Goal: Check status: Check status

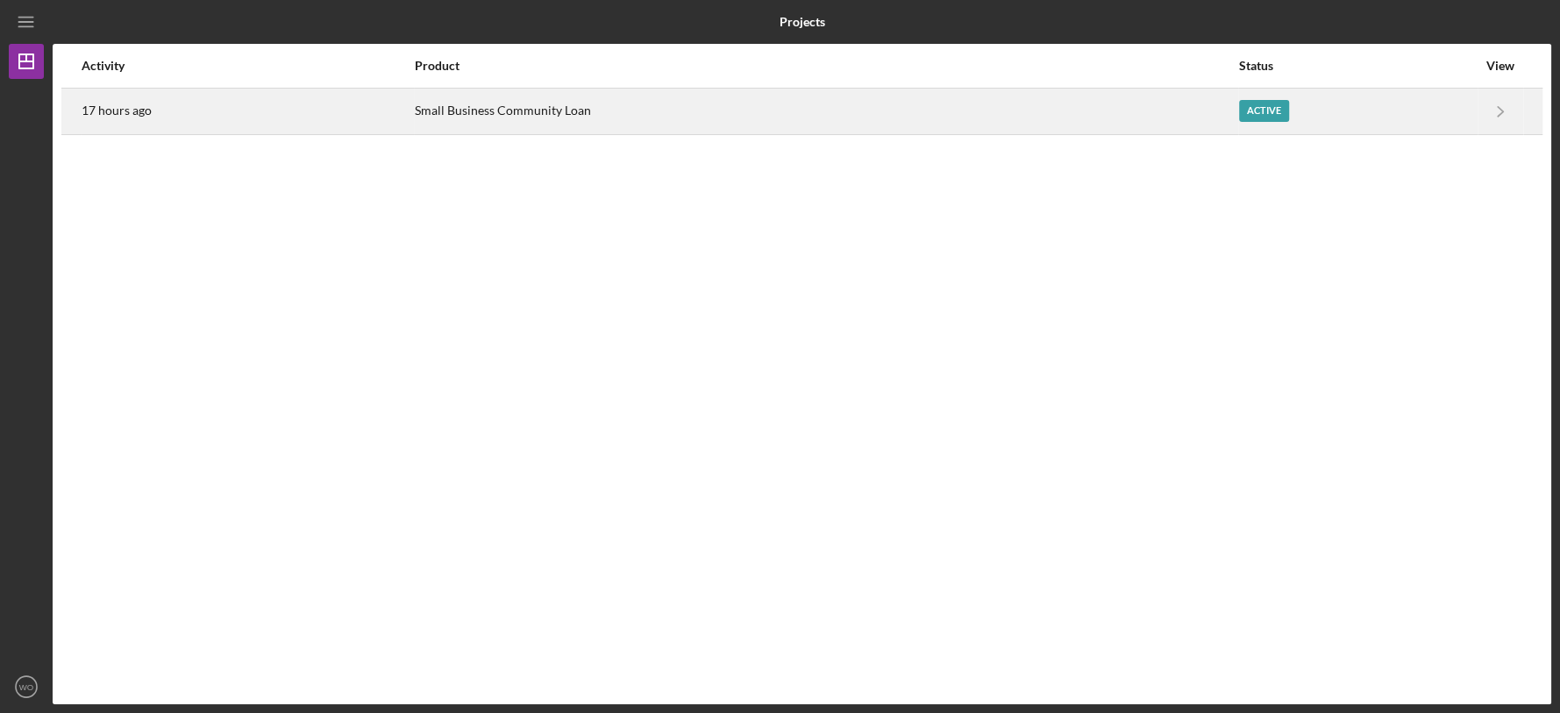
click at [806, 124] on div "Small Business Community Loan" at bounding box center [826, 111] width 823 height 44
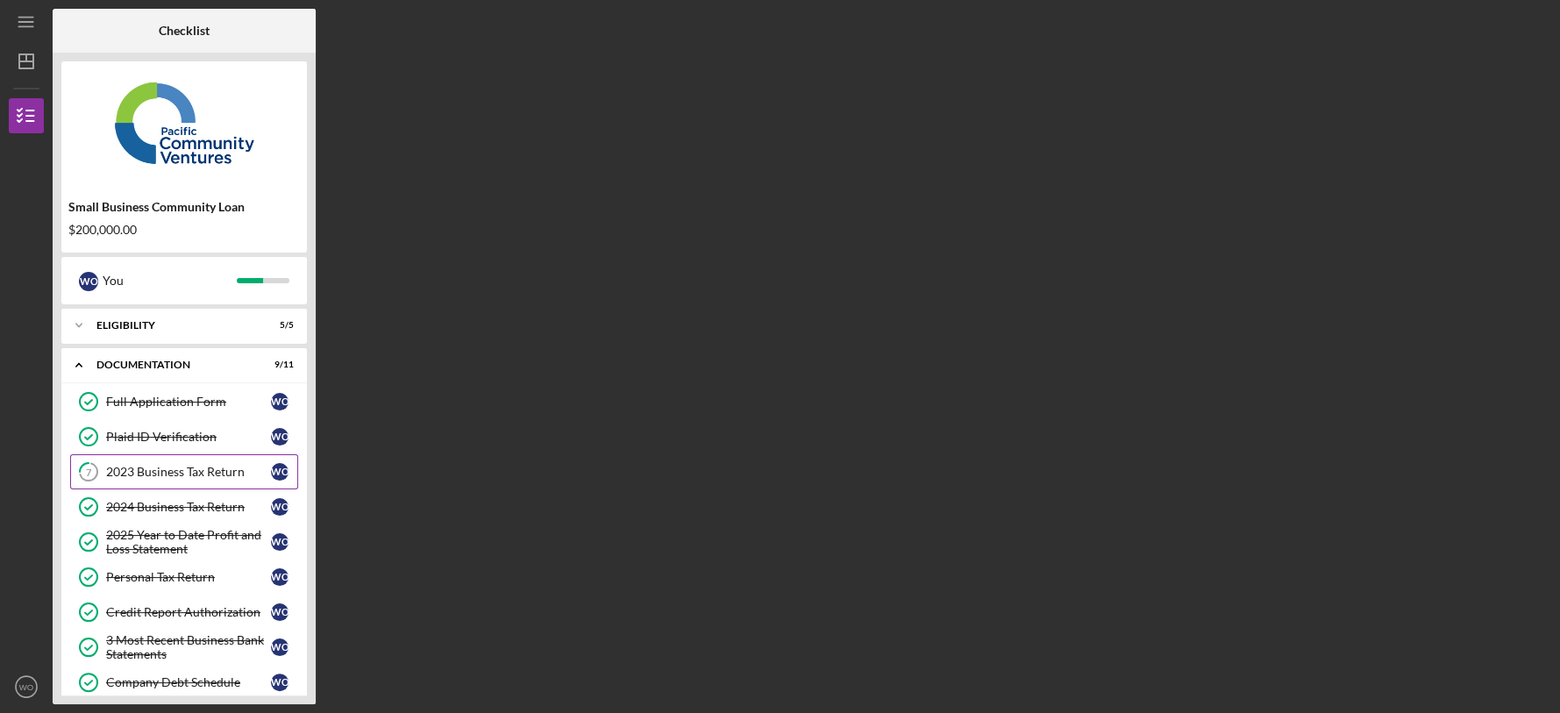
click at [246, 458] on link "7 2023 Business Tax Return W O" at bounding box center [184, 471] width 228 height 35
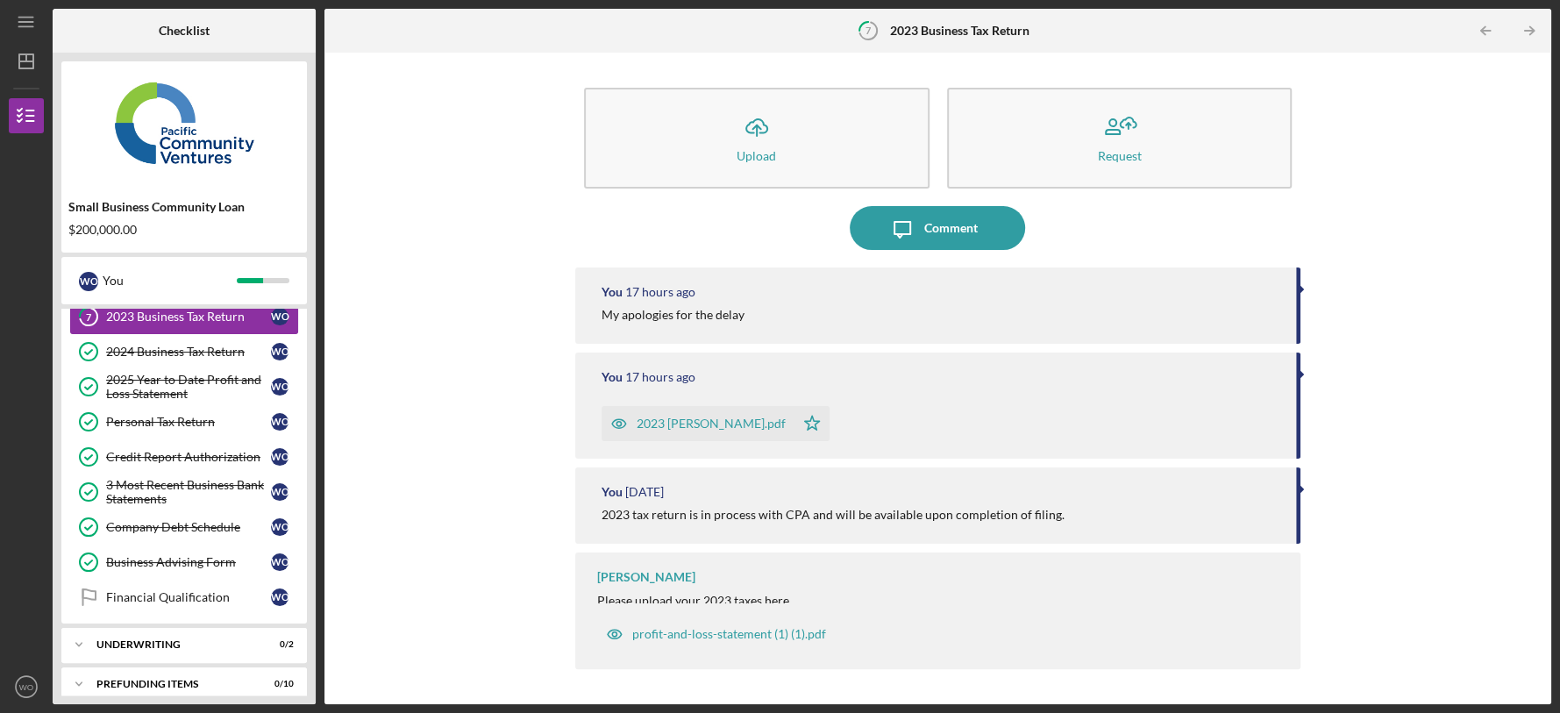
scroll to position [169, 0]
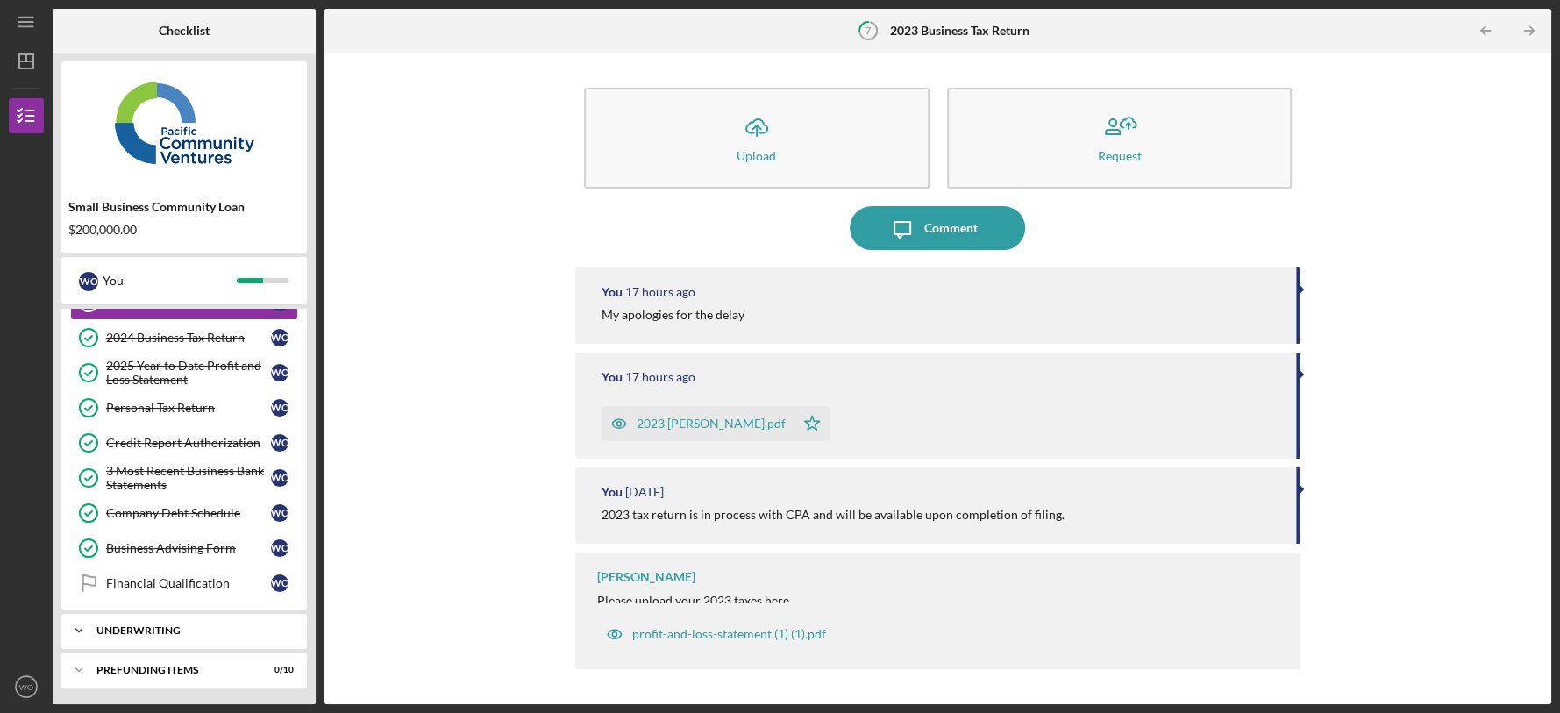
click at [132, 627] on div "Underwriting" at bounding box center [190, 630] width 189 height 11
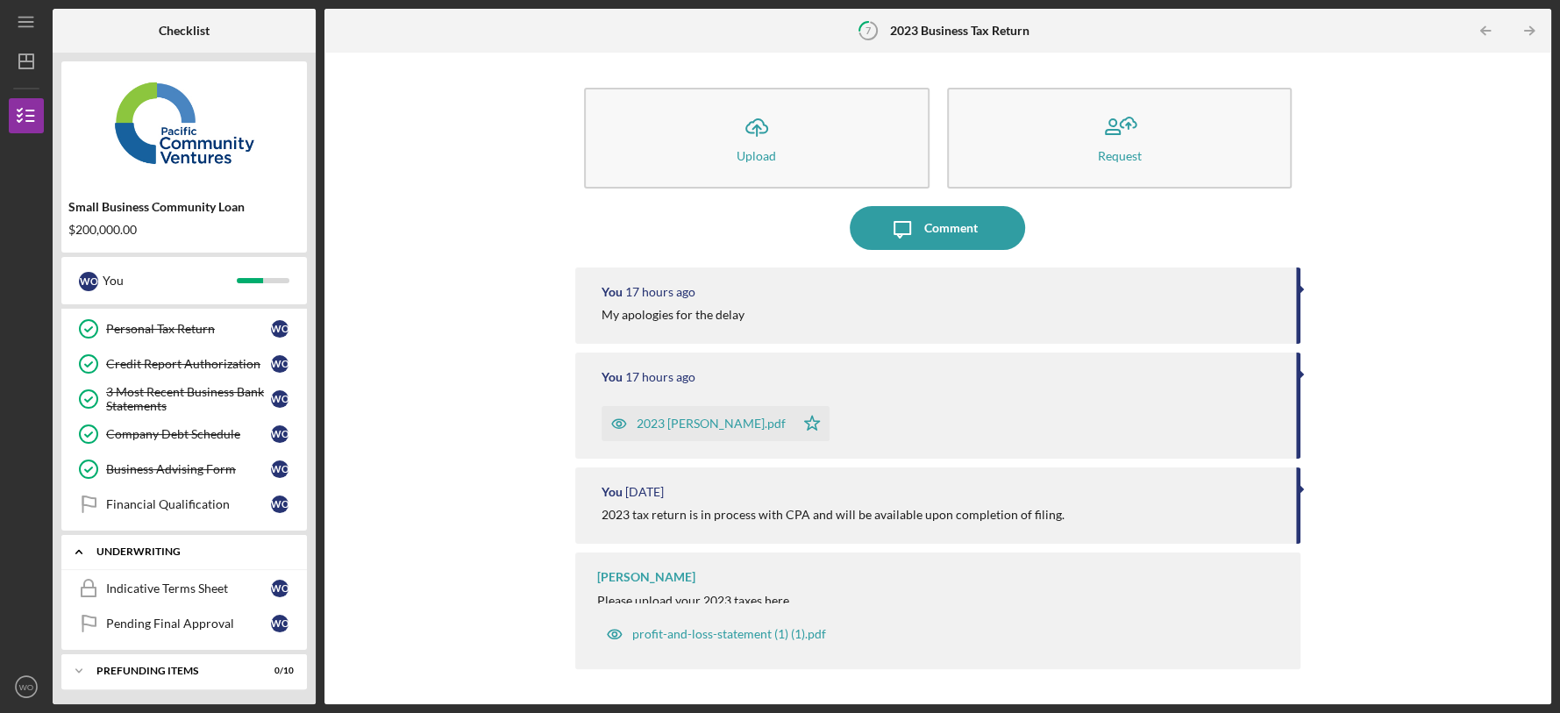
scroll to position [249, 0]
